Goal: Task Accomplishment & Management: Manage account settings

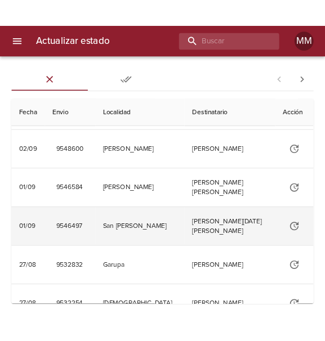
scroll to position [169, 0]
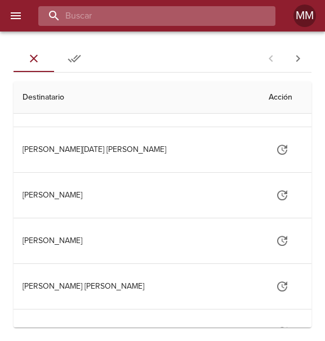
click at [123, 10] on input "buscar" at bounding box center [147, 16] width 218 height 20
type input "268781"
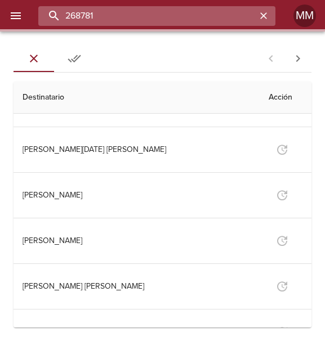
scroll to position [0, 0]
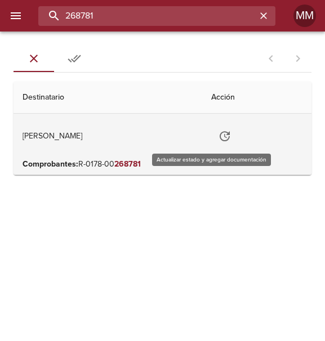
click at [220, 136] on icon "Tabla de envíos del cliente" at bounding box center [225, 136] width 10 height 10
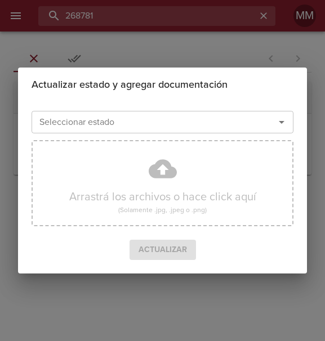
click at [226, 126] on input "Seleccionar estado" at bounding box center [146, 122] width 222 height 16
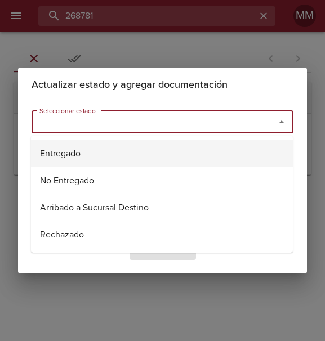
click at [77, 157] on li "Entregado" at bounding box center [162, 153] width 262 height 27
type input "Entregado"
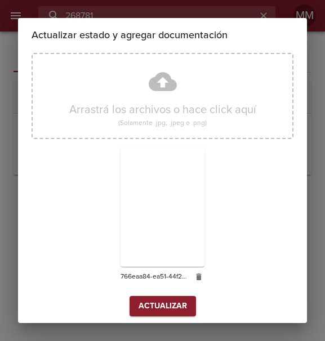
scroll to position [83, 0]
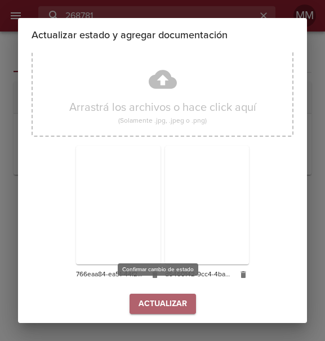
click at [161, 298] on span "Actualizar" at bounding box center [162, 304] width 48 height 14
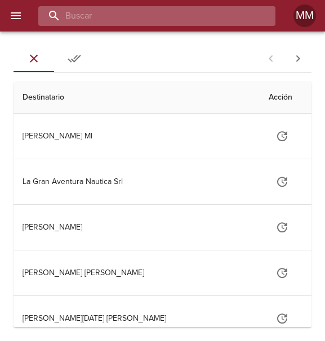
click at [171, 14] on input "buscar" at bounding box center [147, 16] width 218 height 20
type input "267214"
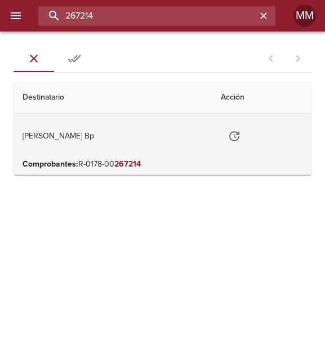
click at [95, 138] on td "Estefani Glanzel Bp" at bounding box center [113, 136] width 198 height 45
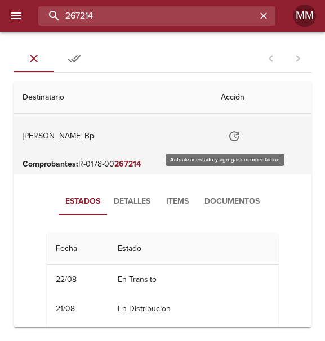
click at [227, 132] on icon "Tabla de envíos del cliente" at bounding box center [234, 136] width 14 height 14
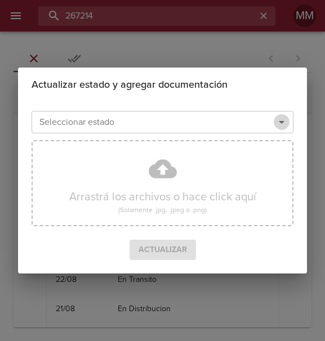
click at [286, 122] on icon "Abrir" at bounding box center [282, 122] width 14 height 14
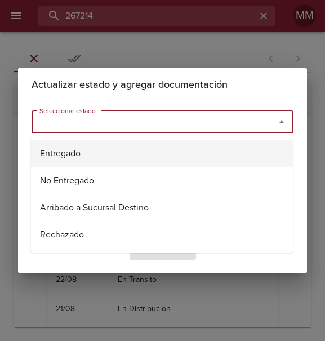
click at [94, 154] on li "Entregado" at bounding box center [162, 153] width 262 height 27
type input "Entregado"
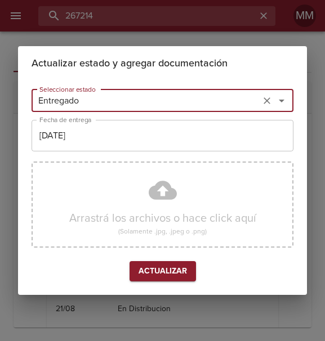
click at [221, 30] on div "Actualizar estado y agregar documentación Seleccionar estado Entregado Seleccio…" at bounding box center [162, 170] width 325 height 341
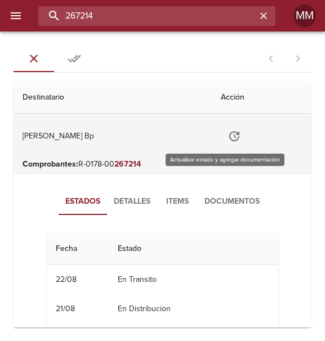
click at [227, 137] on icon "Tabla de envíos del cliente" at bounding box center [234, 136] width 14 height 14
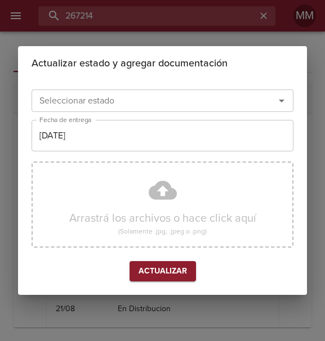
click at [262, 102] on div at bounding box center [273, 101] width 29 height 16
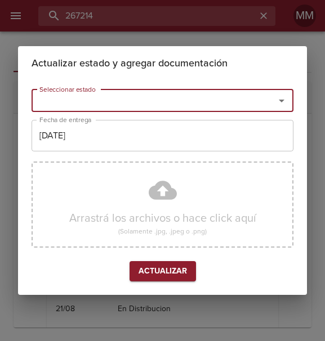
click at [290, 104] on div "Seleccionar estado" at bounding box center [163, 101] width 262 height 23
click at [289, 104] on div "Seleccionar estado" at bounding box center [163, 101] width 262 height 23
click at [276, 101] on icon "Abrir" at bounding box center [282, 101] width 14 height 14
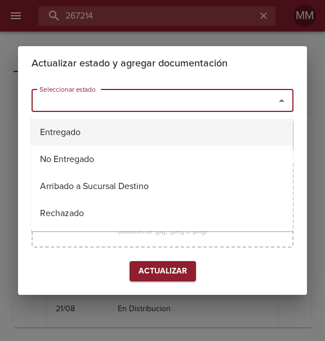
click at [201, 138] on li "Entregado" at bounding box center [162, 132] width 262 height 27
type input "Entregado"
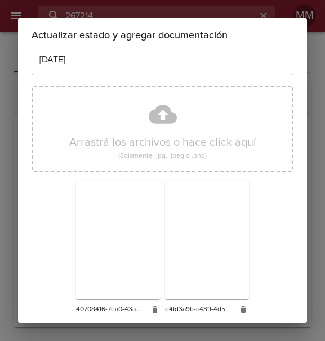
scroll to position [83, 0]
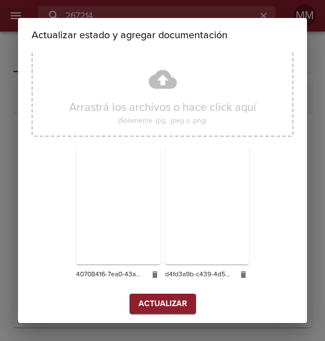
click at [174, 297] on span "Actualizar" at bounding box center [162, 304] width 48 height 14
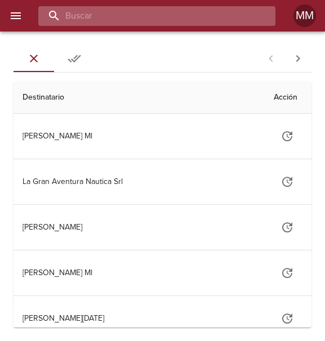
click at [137, 16] on input "buscar" at bounding box center [147, 16] width 218 height 20
type input "8"
type input "268084"
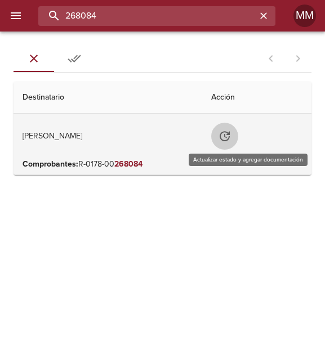
click at [231, 137] on icon "Tabla de envíos del cliente" at bounding box center [225, 136] width 14 height 14
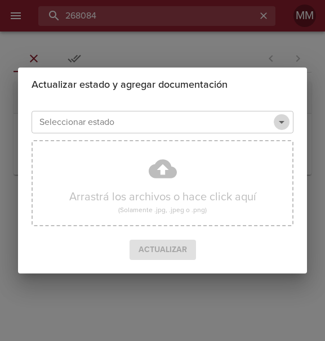
click at [280, 120] on icon "Abrir" at bounding box center [282, 122] width 14 height 14
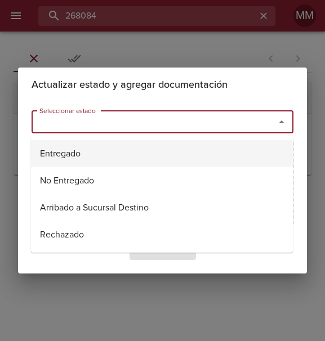
click at [210, 159] on li "Entregado" at bounding box center [162, 153] width 262 height 27
type input "Entregado"
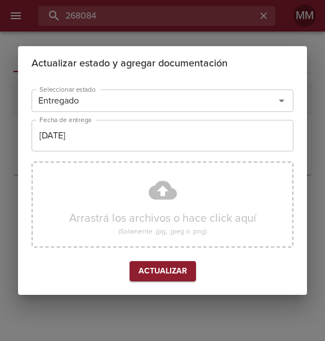
click at [137, 310] on div "Actualizar estado y agregar documentación Seleccionar estado Entregado Seleccio…" at bounding box center [162, 170] width 325 height 341
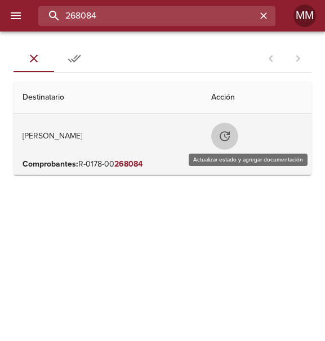
click at [231, 129] on icon "Tabla de envíos del cliente" at bounding box center [225, 136] width 14 height 14
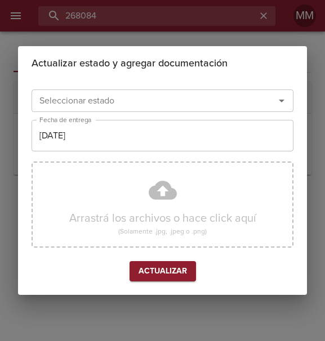
click at [83, 108] on input "Seleccionar estado" at bounding box center [146, 101] width 222 height 16
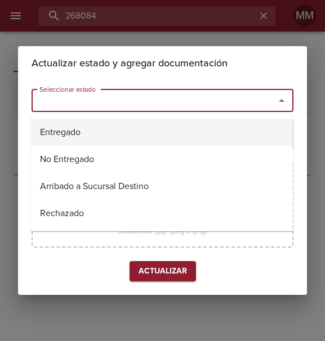
click at [75, 129] on li "Entregado" at bounding box center [162, 132] width 262 height 27
type input "Entregado"
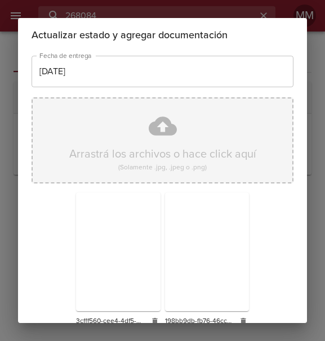
scroll to position [83, 0]
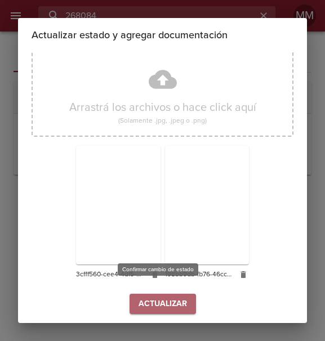
click at [133, 294] on button "Actualizar" at bounding box center [162, 304] width 66 height 21
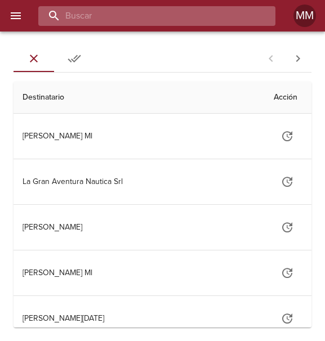
click at [91, 19] on input "buscar" at bounding box center [147, 16] width 218 height 20
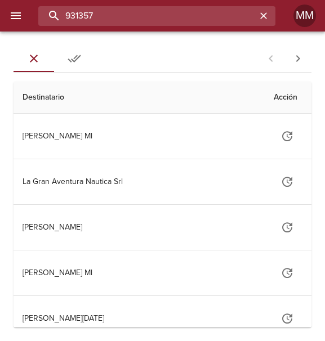
type input "931357"
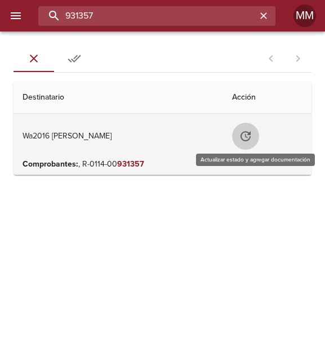
click at [252, 137] on icon "Tabla de envíos del cliente" at bounding box center [246, 136] width 14 height 14
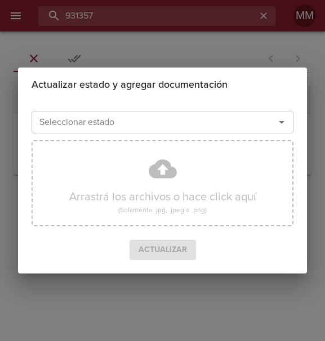
click at [291, 124] on div "Seleccionar estado" at bounding box center [163, 122] width 262 height 23
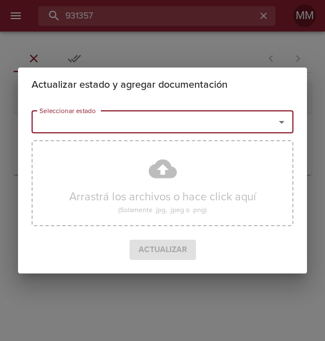
click at [280, 124] on icon "Abrir" at bounding box center [282, 122] width 14 height 14
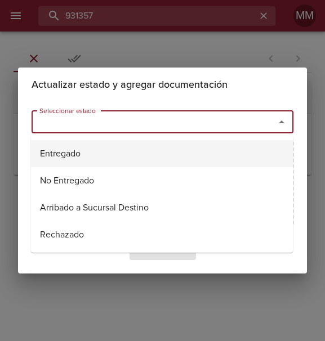
click at [171, 154] on li "Entregado" at bounding box center [162, 153] width 262 height 27
type input "Entregado"
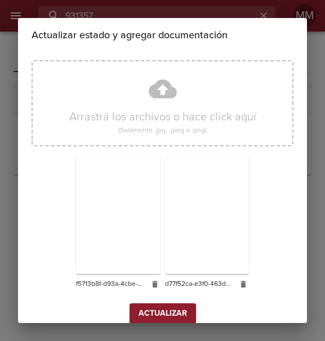
scroll to position [83, 0]
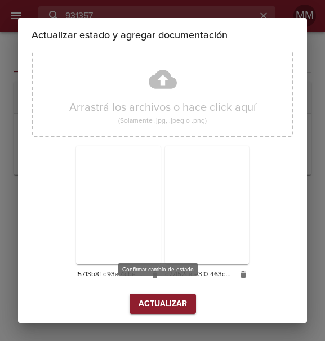
click at [176, 303] on span "Actualizar" at bounding box center [162, 304] width 48 height 14
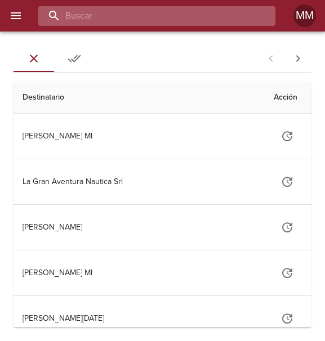
click at [83, 15] on input "buscar" at bounding box center [147, 16] width 218 height 20
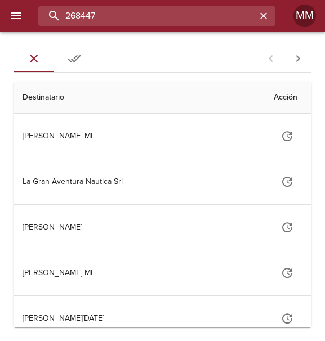
type input "268447"
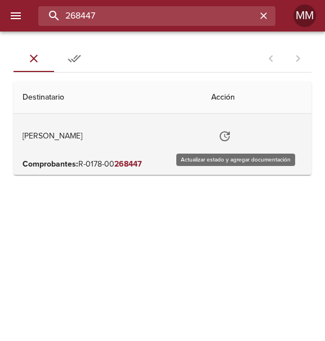
click at [231, 136] on icon "Tabla de envíos del cliente" at bounding box center [225, 136] width 14 height 14
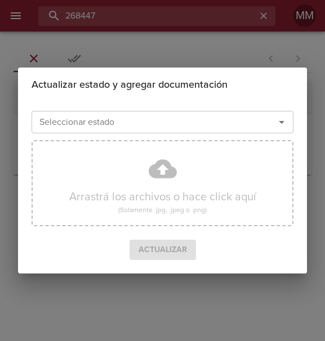
click at [87, 111] on div "Seleccionar estado" at bounding box center [163, 122] width 262 height 23
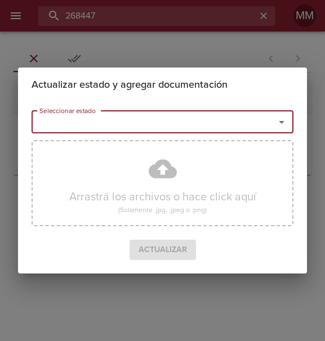
click at [281, 119] on icon "Abrir" at bounding box center [282, 122] width 14 height 14
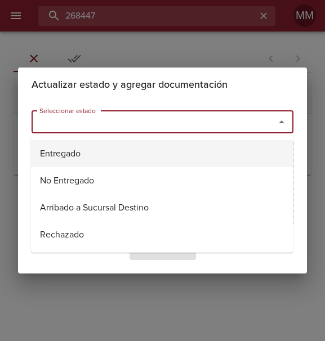
click at [116, 156] on li "Entregado" at bounding box center [162, 153] width 262 height 27
type input "Entregado"
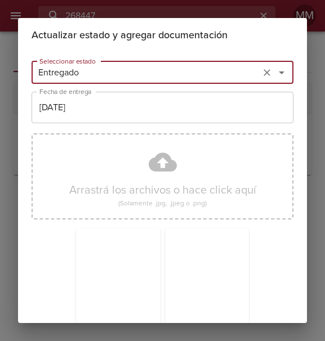
click at [314, 118] on div "Actualizar estado y agregar documentación Seleccionar estado Entregado Seleccio…" at bounding box center [162, 170] width 325 height 341
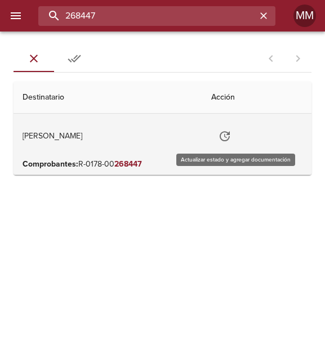
click at [231, 130] on icon "Tabla de envíos del cliente" at bounding box center [225, 136] width 14 height 14
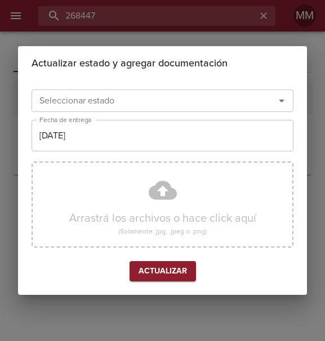
click at [194, 97] on input "Seleccionar estado" at bounding box center [146, 101] width 222 height 16
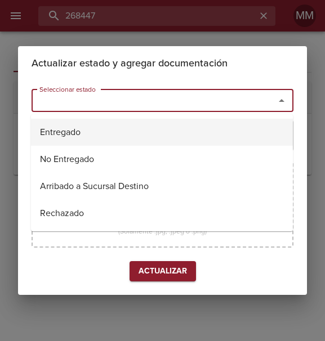
click at [99, 130] on li "Entregado" at bounding box center [162, 132] width 262 height 27
type input "Entregado"
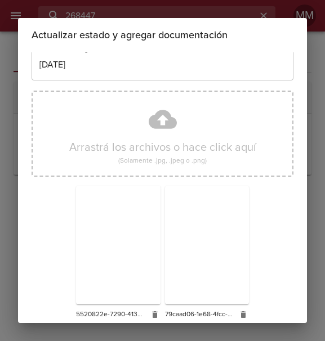
scroll to position [83, 0]
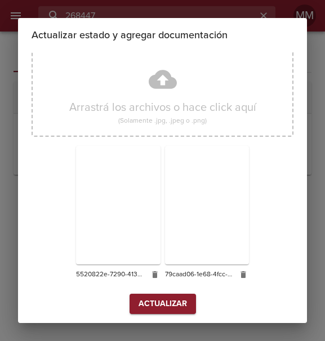
click at [156, 297] on span "Actualizar" at bounding box center [162, 304] width 48 height 14
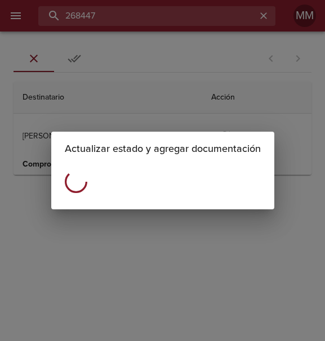
scroll to position [0, 0]
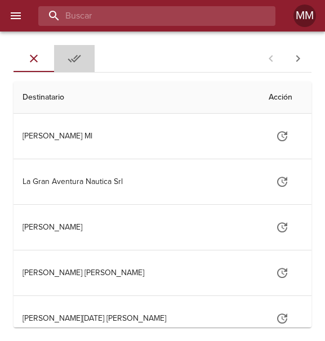
click at [66, 57] on span "Entregadas" at bounding box center [74, 59] width 27 height 14
